Goal: Transaction & Acquisition: Purchase product/service

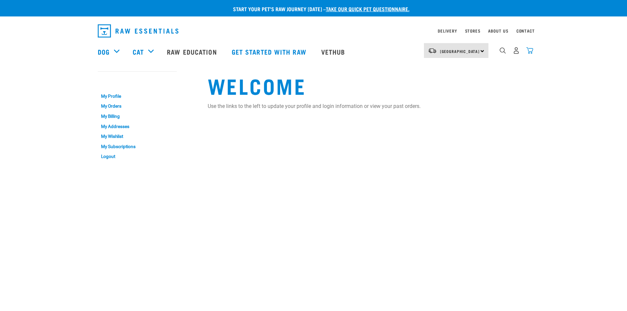
click at [530, 54] on img "dropdown navigation" at bounding box center [530, 50] width 7 height 7
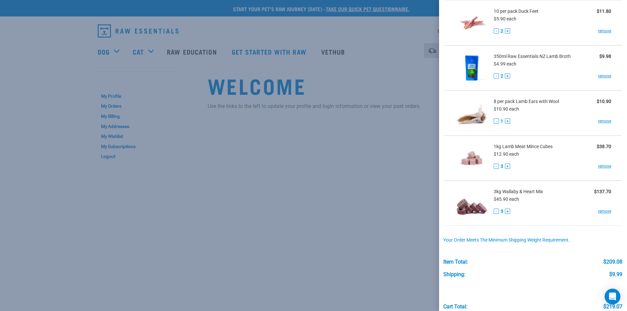
scroll to position [74, 0]
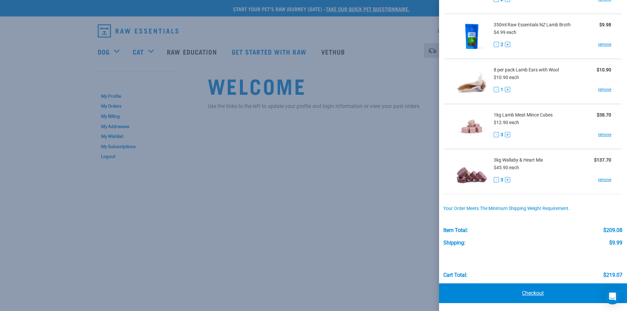
click at [528, 294] on link "Checkout" at bounding box center [533, 294] width 188 height 20
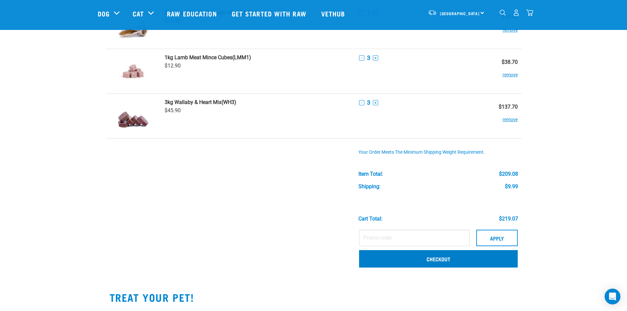
scroll to position [154, 0]
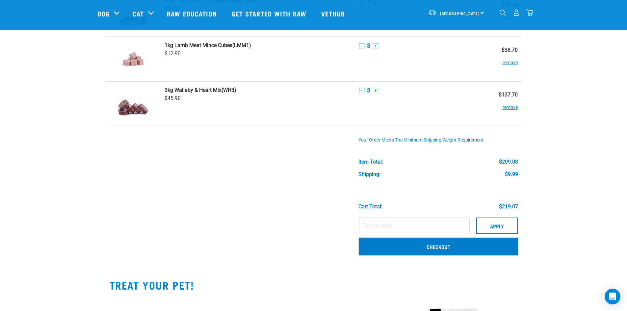
click at [445, 252] on link "Checkout" at bounding box center [438, 246] width 159 height 17
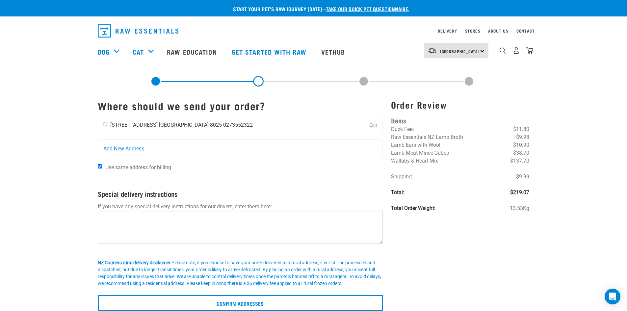
click at [110, 122] on div "Maddy Phillips 9A Balcairn Street Christchurch 8025 0273552322" at bounding box center [178, 125] width 160 height 16
click at [105, 125] on input "radio" at bounding box center [105, 124] width 4 height 4
radio input "true"
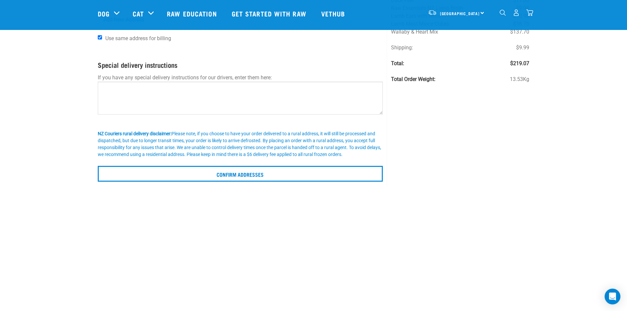
scroll to position [88, 0]
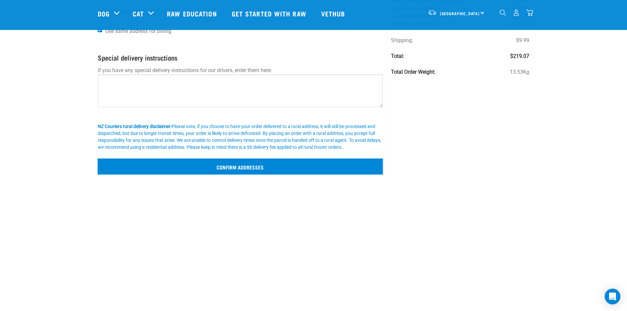
click at [249, 170] on input "Confirm addresses" at bounding box center [241, 167] width 286 height 16
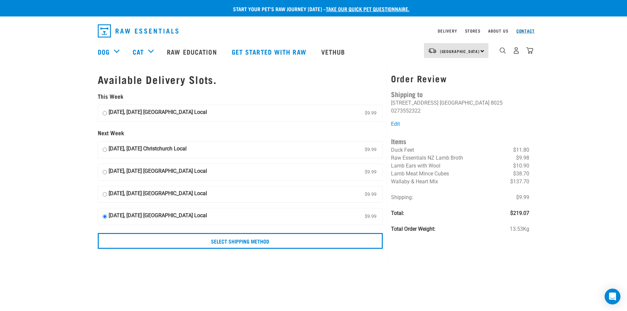
click at [524, 30] on link "Contact" at bounding box center [526, 31] width 18 height 2
